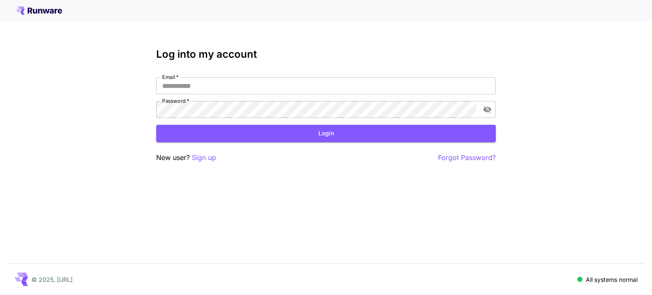
type input "**********"
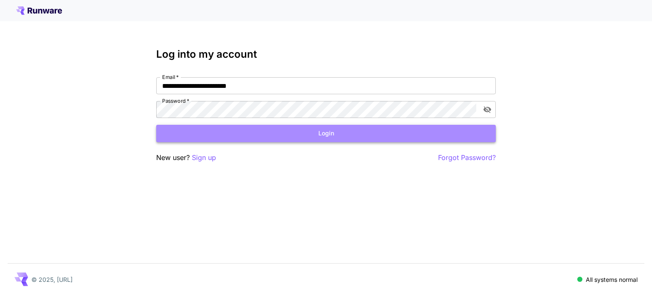
click at [254, 130] on button "Login" at bounding box center [326, 133] width 340 height 17
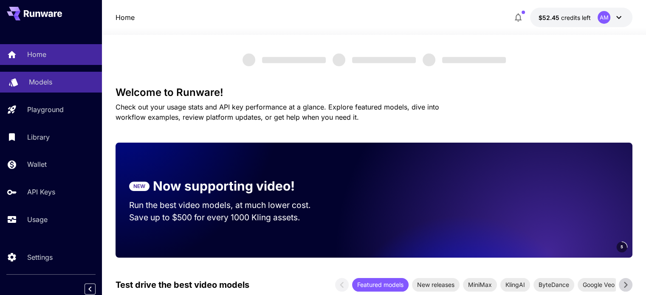
click at [37, 79] on p "Models" at bounding box center [40, 82] width 23 height 10
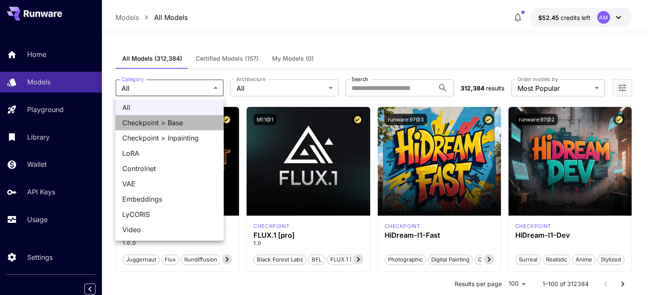
click at [165, 124] on span "Checkpoint > Base" at bounding box center [169, 123] width 95 height 10
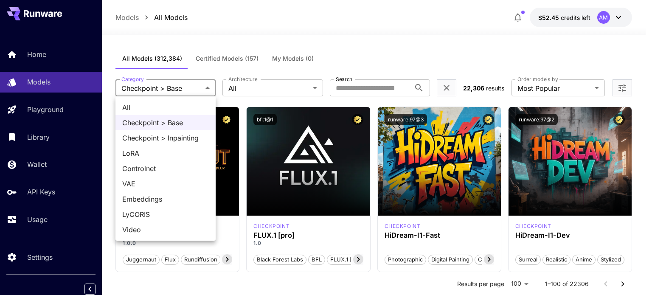
click at [158, 155] on span "LoRA" at bounding box center [165, 153] width 87 height 10
type input "****"
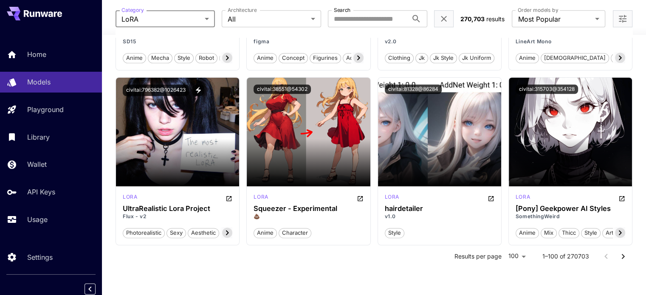
scroll to position [4228, 0]
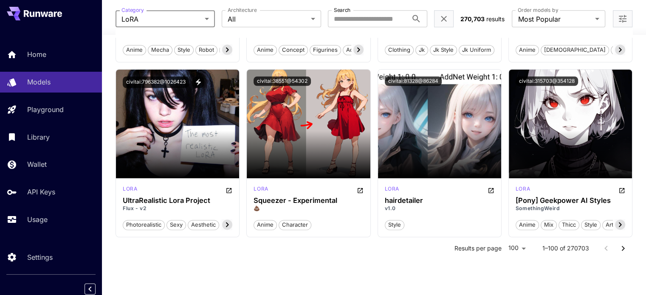
click at [623, 243] on icon "Go to next page" at bounding box center [623, 248] width 10 height 10
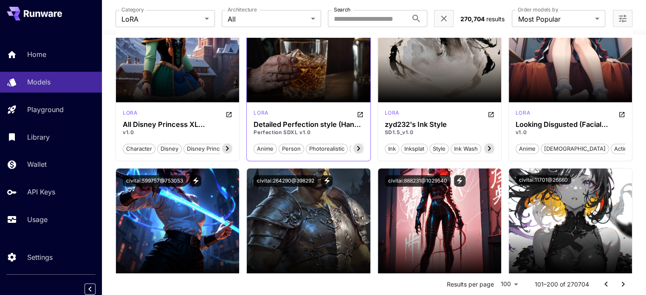
scroll to position [5290, 0]
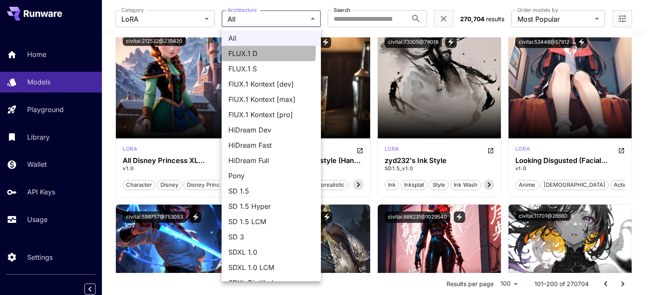
click at [238, 51] on span "FLUX.1 D" at bounding box center [272, 53] width 86 height 10
type input "******"
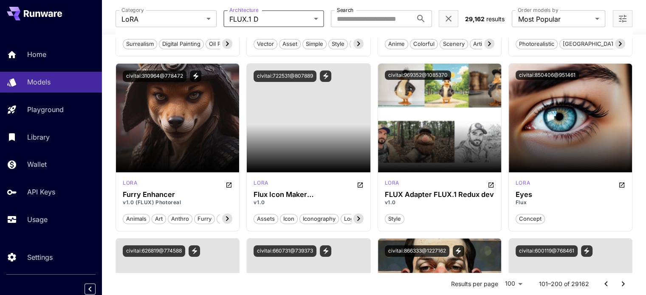
scroll to position [6637, 0]
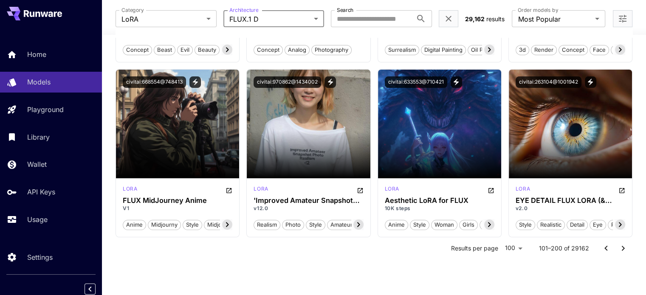
click at [606, 249] on icon "Go to previous page" at bounding box center [606, 248] width 10 height 10
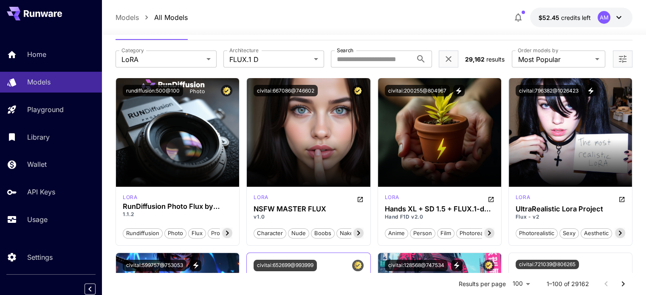
scroll to position [42, 0]
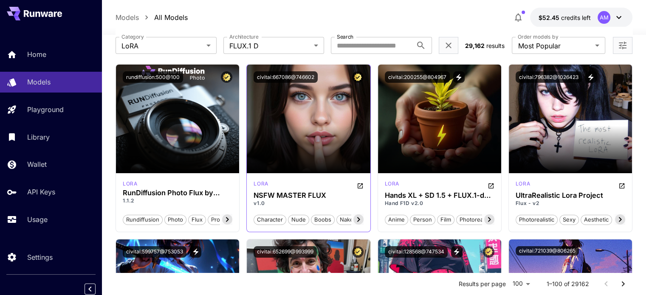
click at [357, 223] on icon at bounding box center [358, 220] width 10 height 10
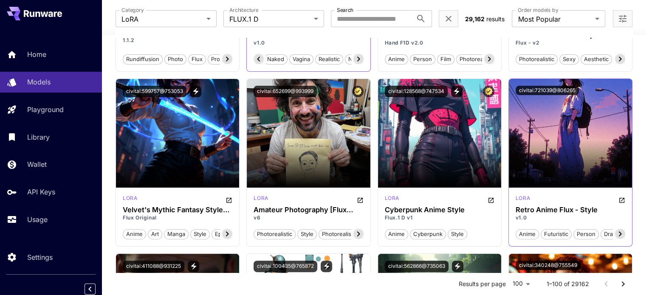
scroll to position [255, 0]
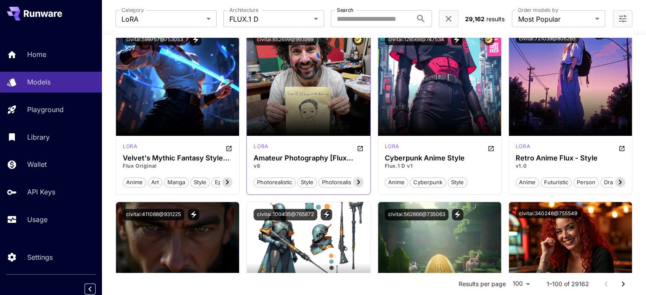
click at [359, 183] on icon at bounding box center [358, 182] width 10 height 10
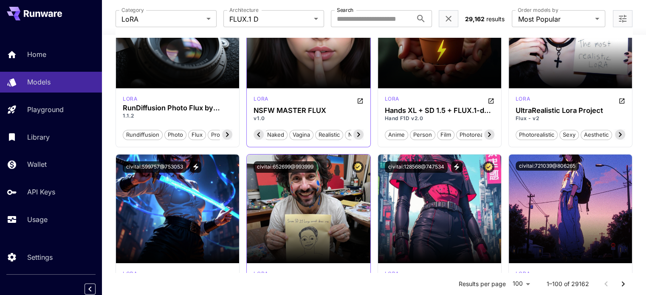
scroll to position [0, 0]
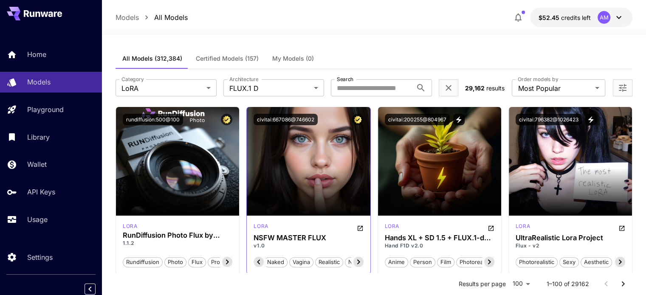
click at [621, 88] on icon "Open more filters" at bounding box center [623, 88] width 10 height 10
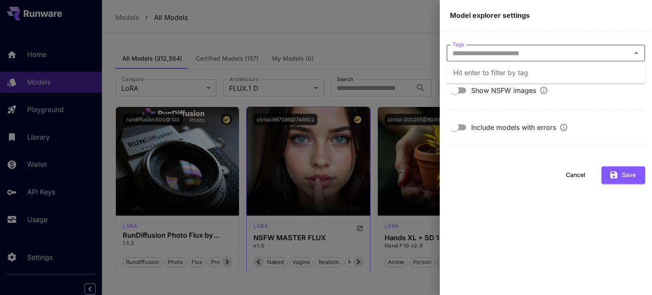
click at [479, 55] on input "Tags" at bounding box center [539, 53] width 180 height 12
click at [375, 30] on div at bounding box center [326, 147] width 652 height 295
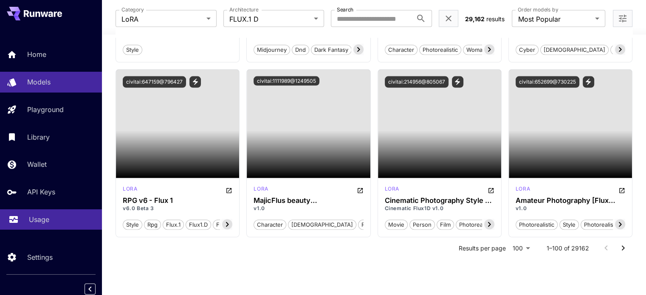
scroll to position [3, 0]
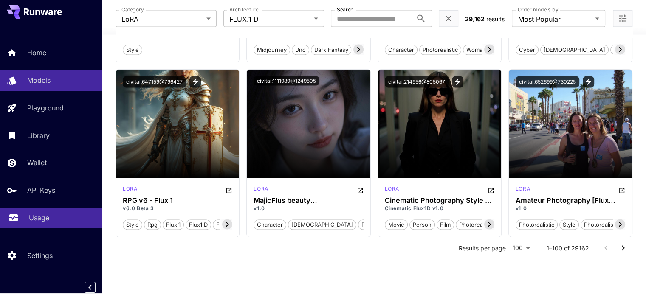
click at [43, 213] on p "Usage" at bounding box center [39, 218] width 20 height 10
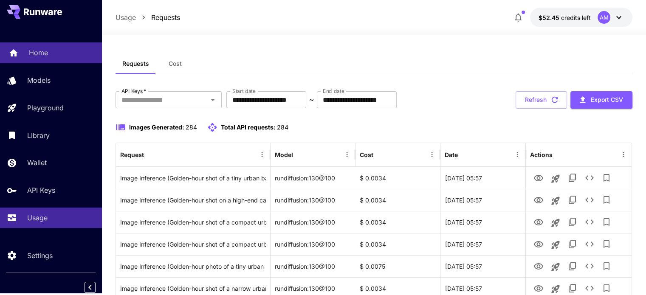
click at [24, 53] on link "Home" at bounding box center [51, 52] width 102 height 21
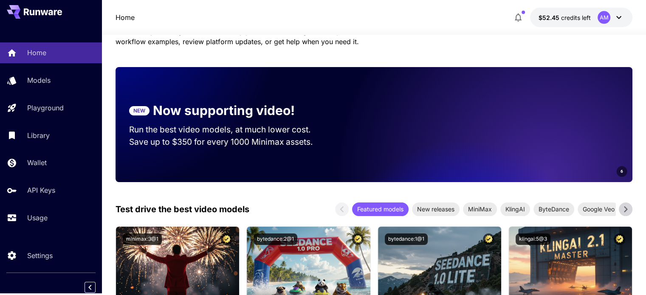
scroll to position [85, 0]
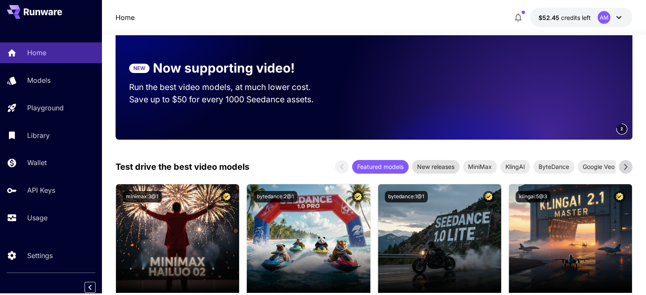
click at [436, 169] on span "New releases" at bounding box center [436, 166] width 48 height 9
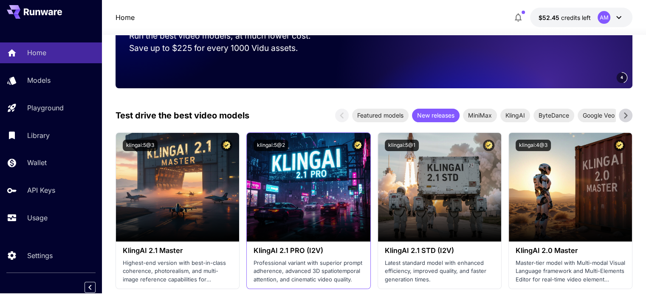
scroll to position [42, 0]
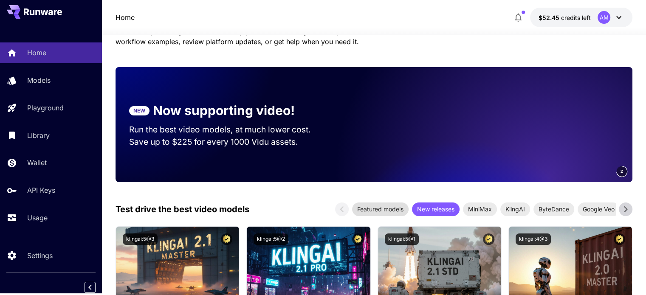
click at [367, 210] on span "Featured models" at bounding box center [380, 209] width 56 height 9
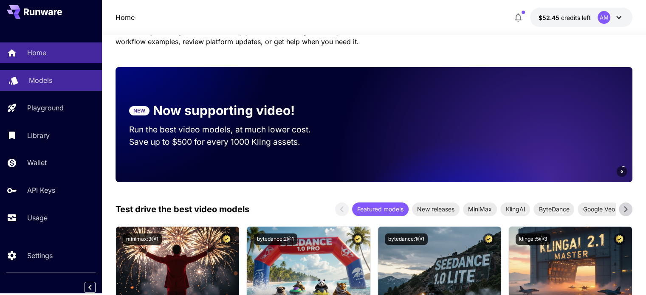
click at [50, 78] on p "Models" at bounding box center [40, 80] width 23 height 10
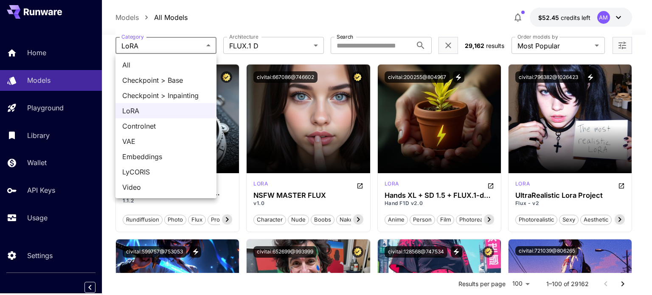
drag, startPoint x: 144, startPoint y: 42, endPoint x: 144, endPoint y: 49, distance: 6.8
click at [139, 63] on span "All" at bounding box center [165, 65] width 87 height 10
type input "***"
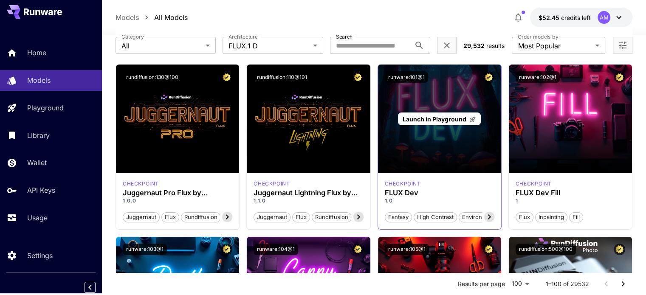
click at [440, 119] on span "Launch in Playground" at bounding box center [435, 119] width 64 height 7
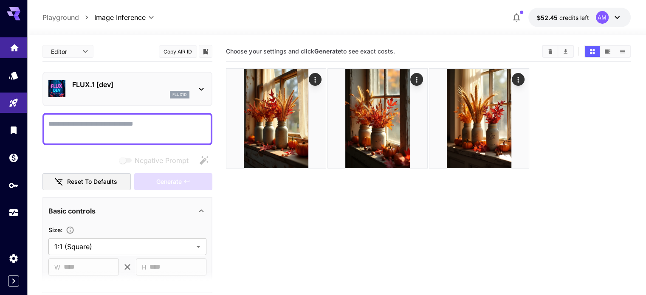
click at [4, 52] on link at bounding box center [13, 47] width 27 height 21
